Goal: Task Accomplishment & Management: Manage account settings

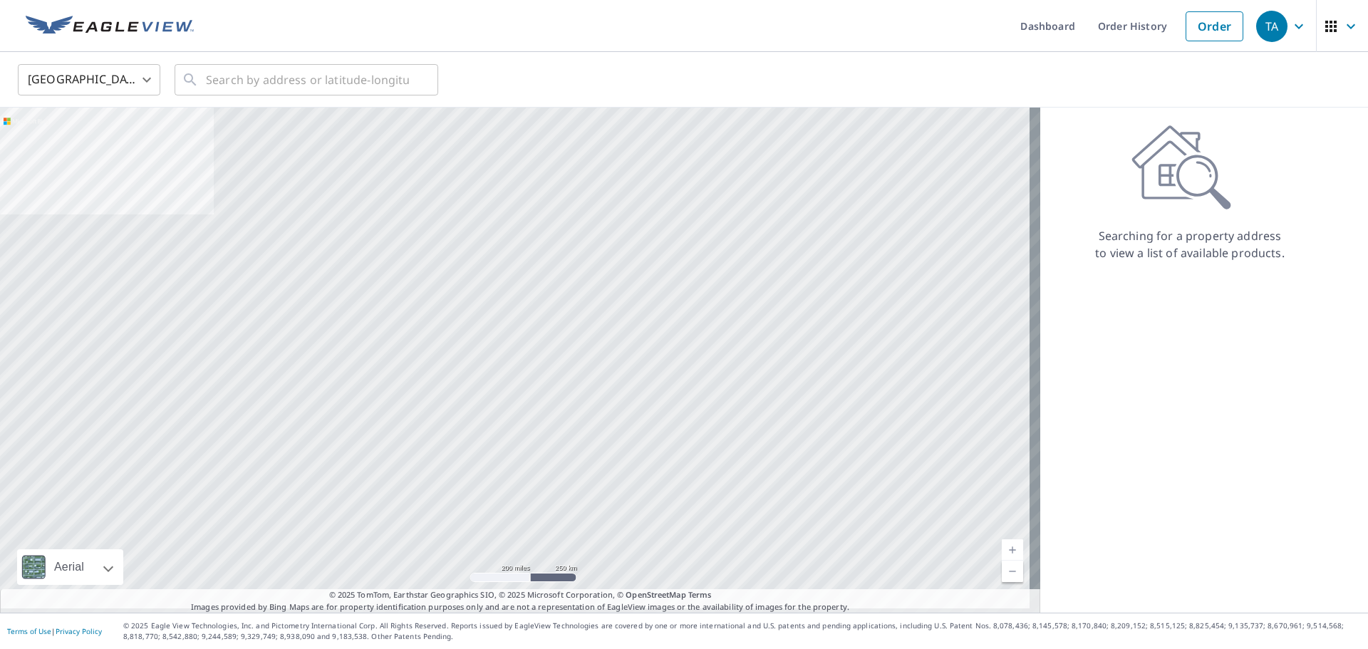
click at [1270, 36] on div "TA" at bounding box center [1271, 26] width 31 height 31
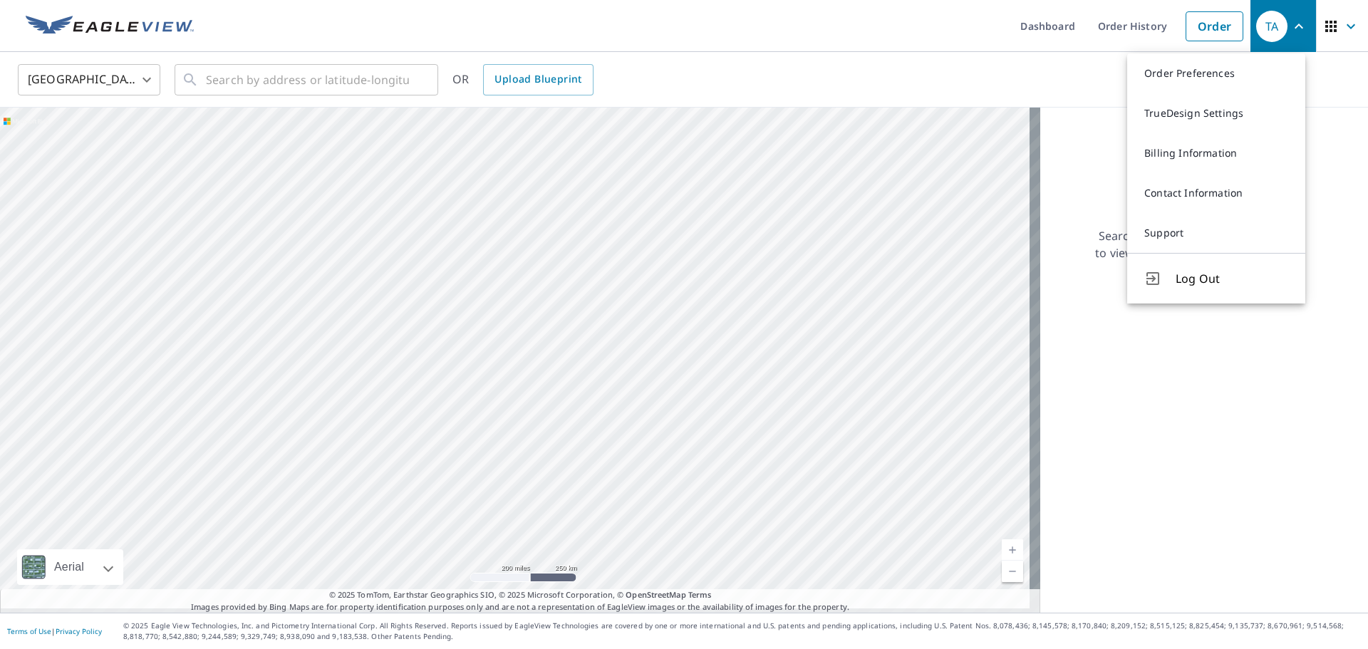
drag, startPoint x: 1191, startPoint y: 75, endPoint x: 993, endPoint y: 0, distance: 211.7
click at [1191, 75] on link "Order Preferences" at bounding box center [1216, 73] width 178 height 40
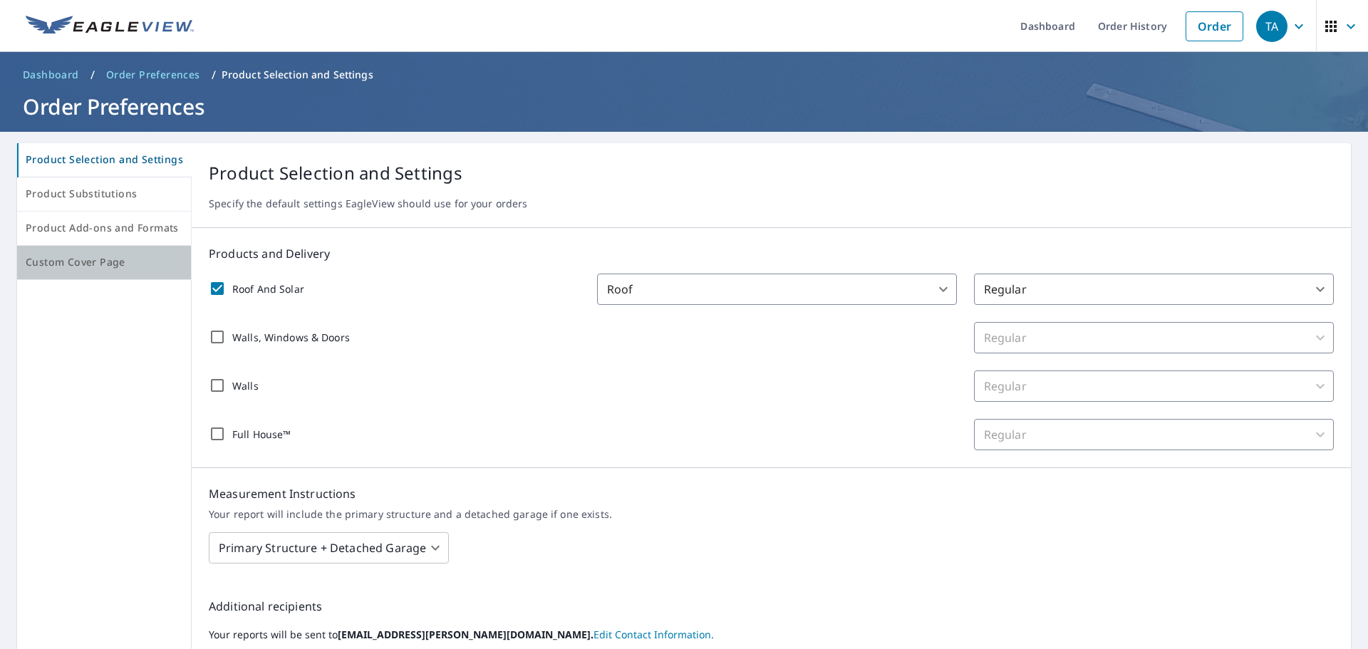
click at [123, 264] on span "Custom Cover Page" at bounding box center [104, 263] width 157 height 18
